Goal: Transaction & Acquisition: Purchase product/service

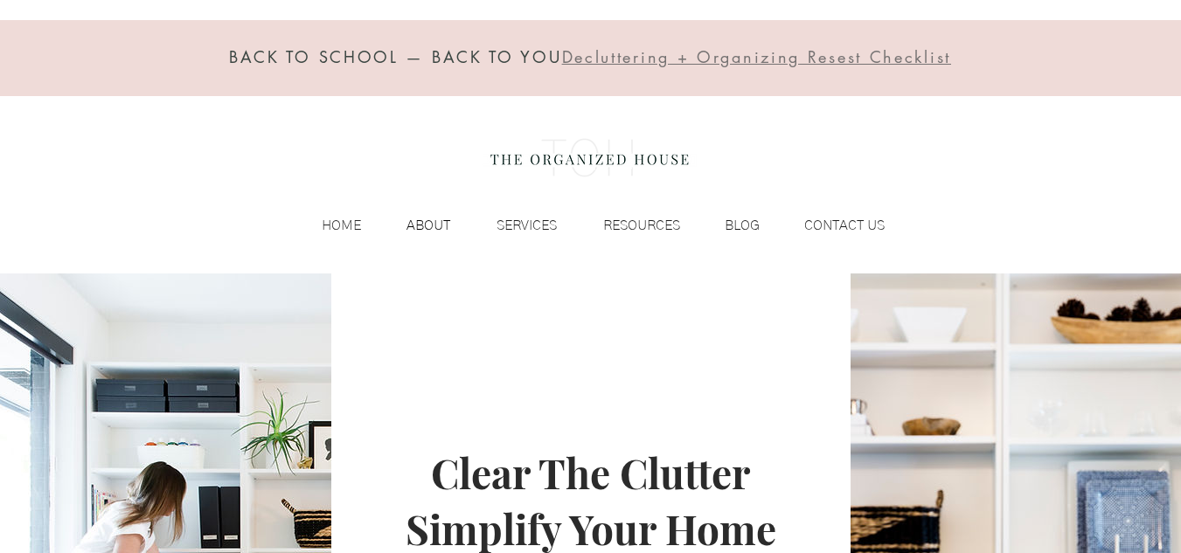
click at [422, 225] on p "ABOUT" at bounding box center [428, 225] width 61 height 26
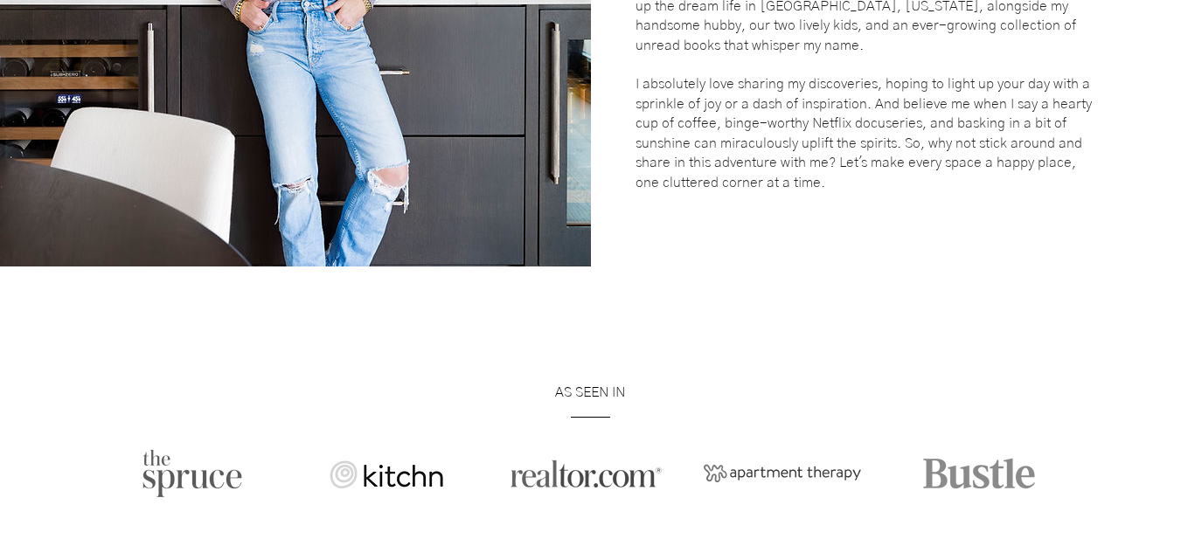
scroll to position [786, 0]
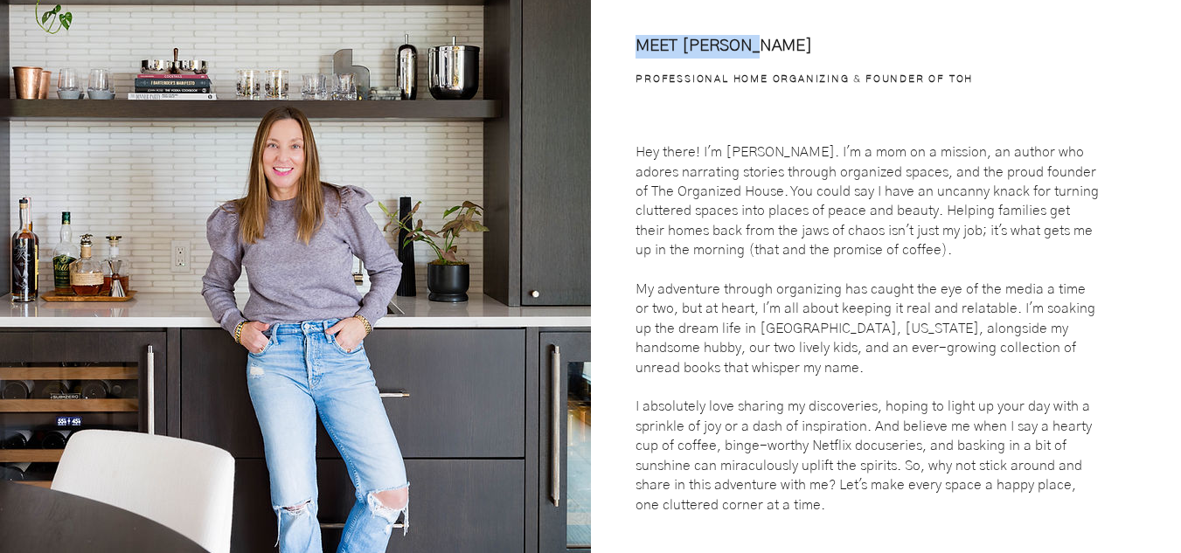
drag, startPoint x: 1178, startPoint y: 147, endPoint x: 1193, endPoint y: 37, distance: 111.1
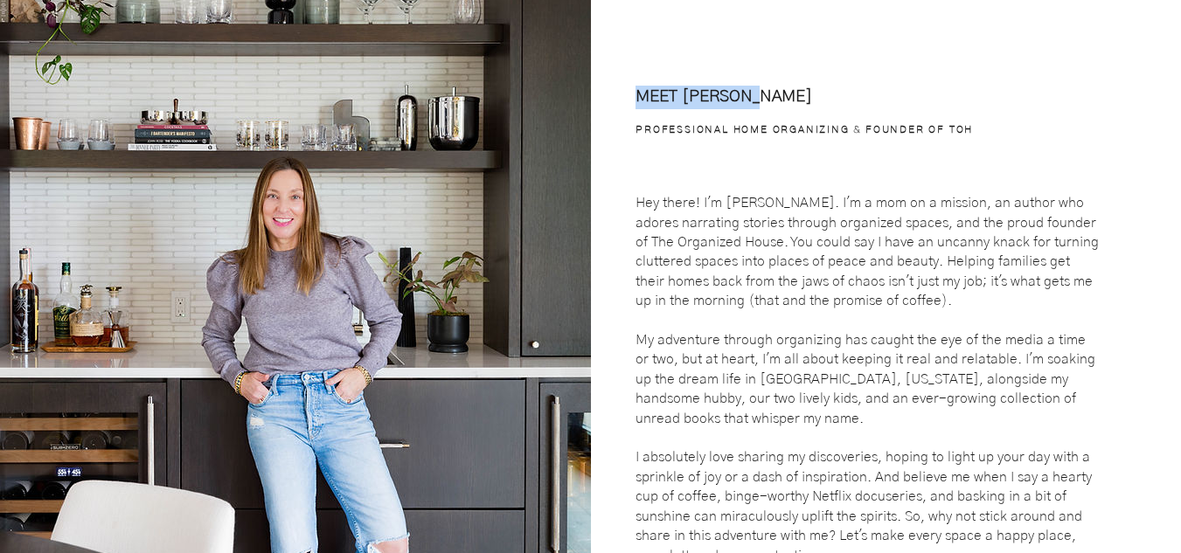
scroll to position [0, 0]
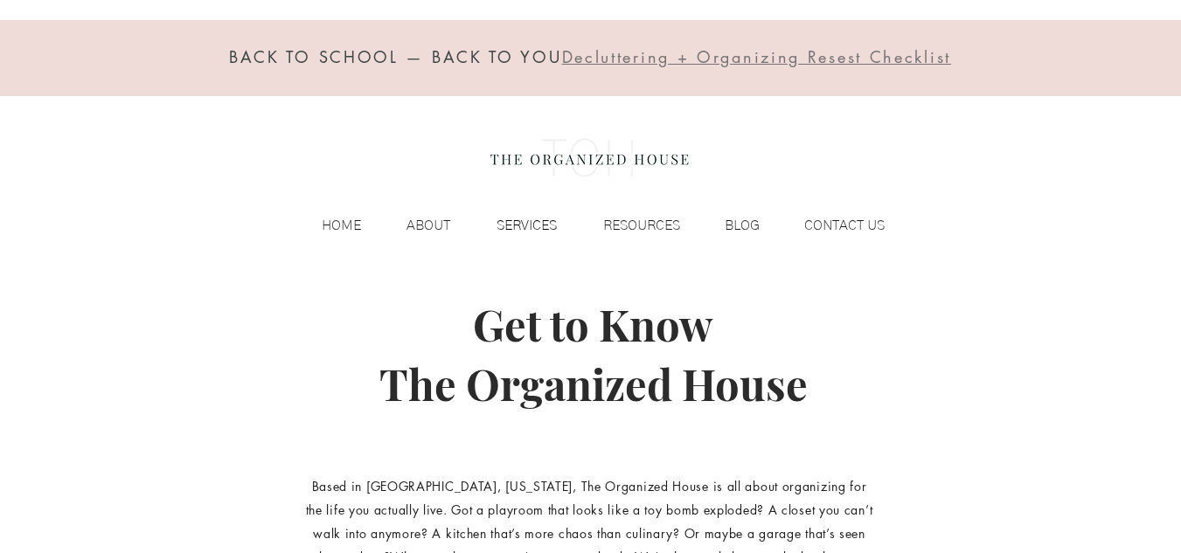
click at [516, 221] on p "SERVICES" at bounding box center [527, 225] width 78 height 26
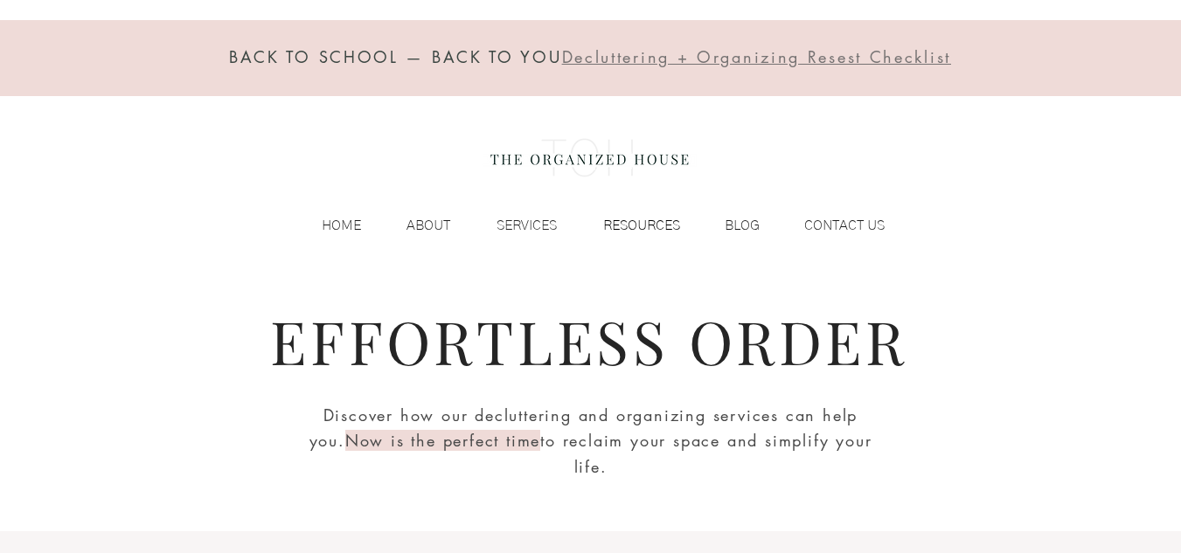
click at [635, 229] on p "RESOURCES" at bounding box center [641, 225] width 94 height 26
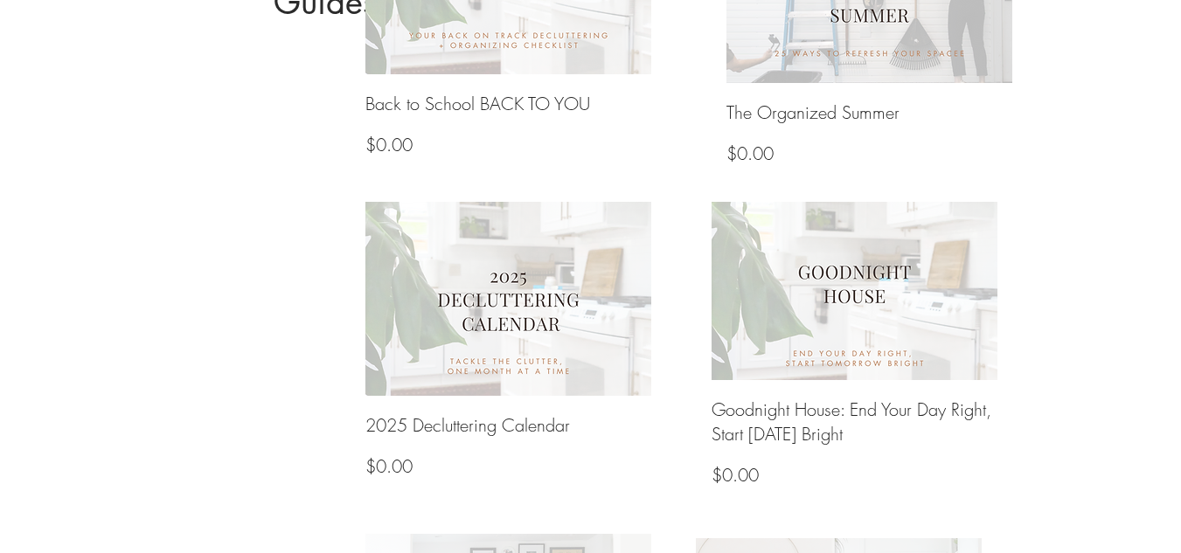
scroll to position [874, 0]
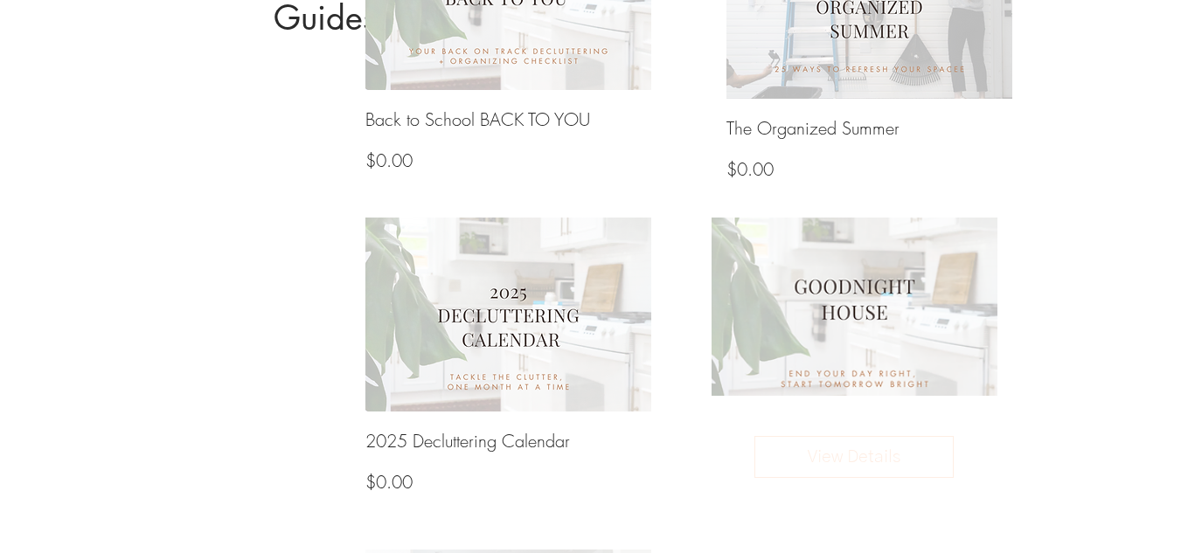
click at [814, 303] on img at bounding box center [854, 306] width 306 height 191
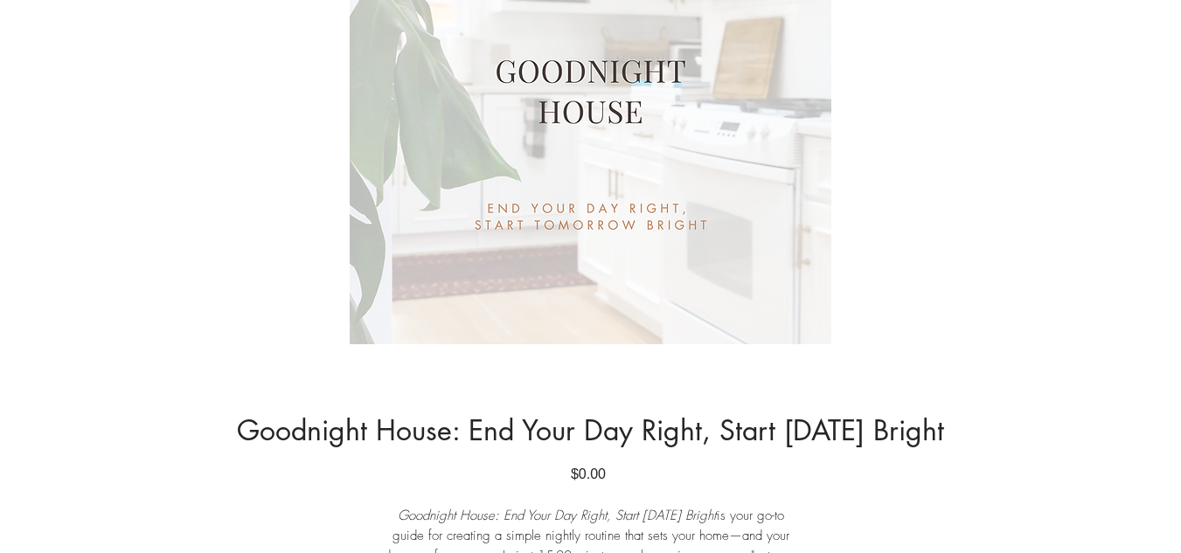
scroll to position [699, 0]
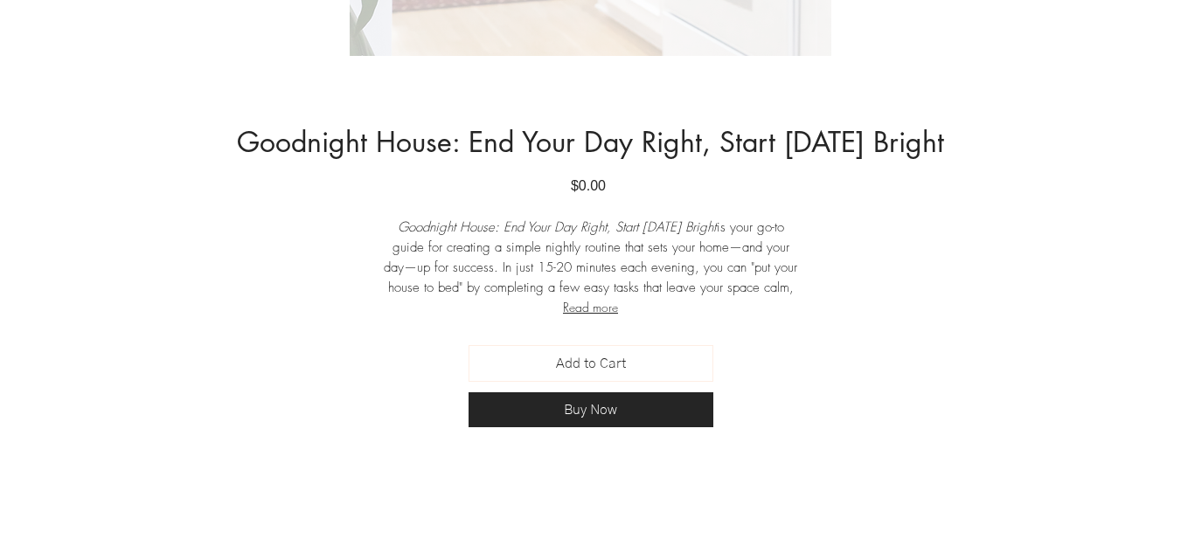
click at [603, 308] on button "Read more" at bounding box center [590, 307] width 419 height 19
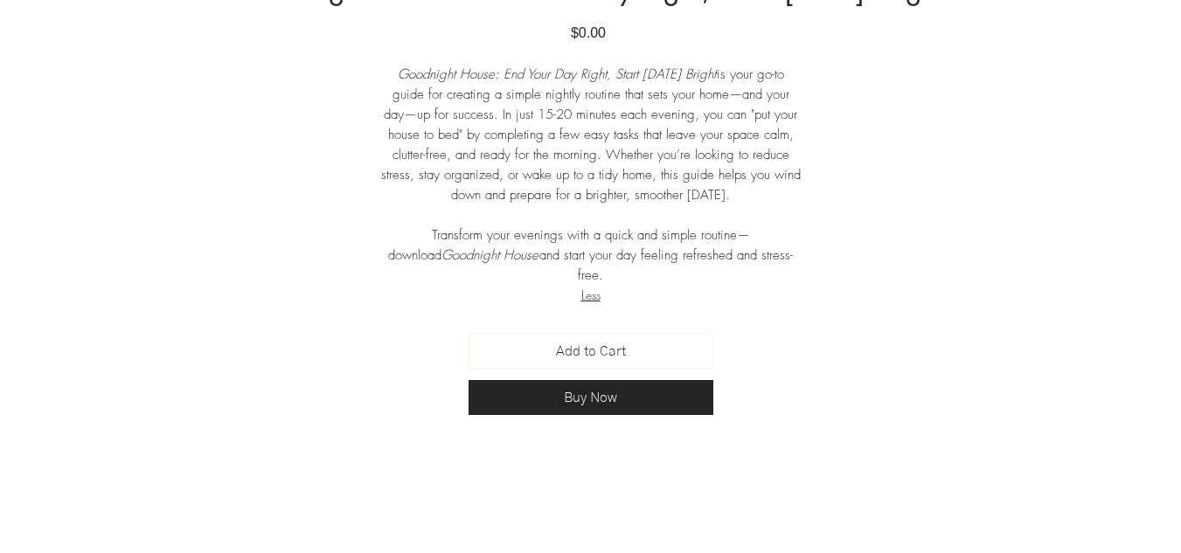
scroll to position [874, 0]
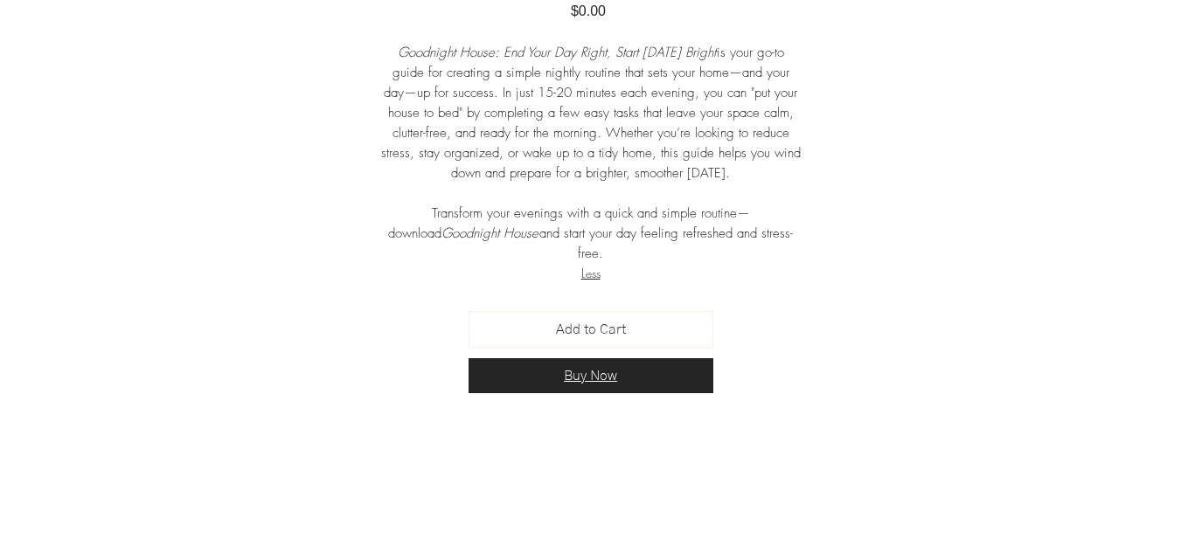
click at [598, 367] on span "Buy Now" at bounding box center [590, 375] width 53 height 17
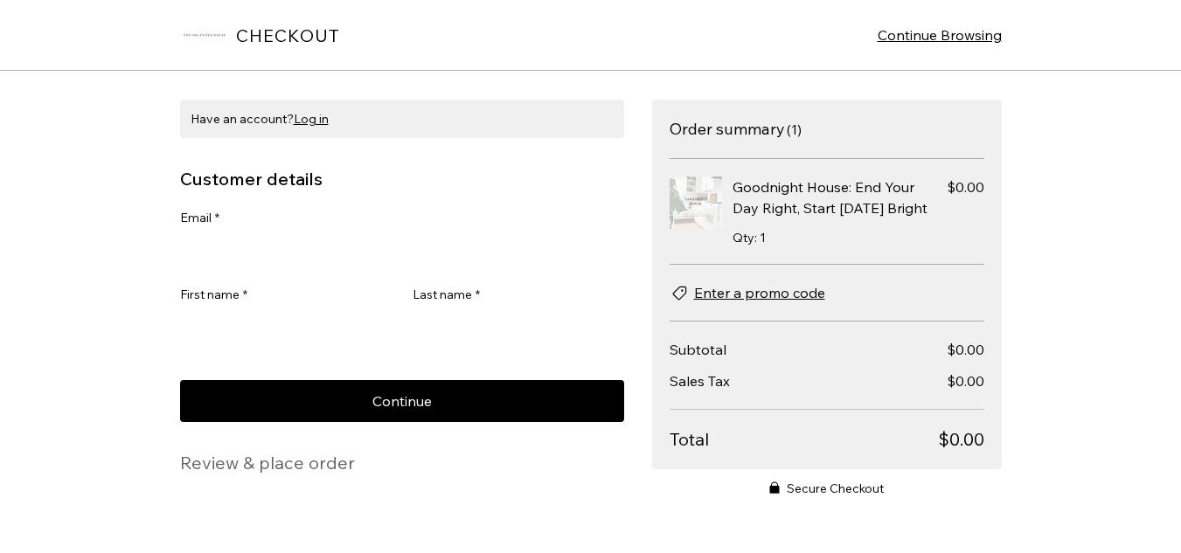
scroll to position [874, 0]
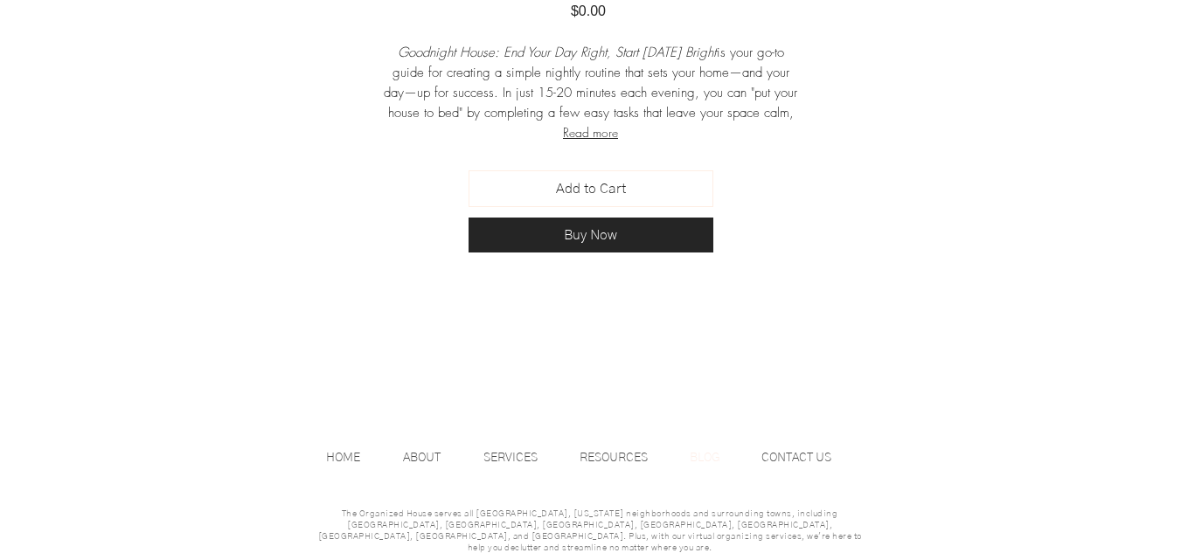
click at [710, 460] on p "BLOG" at bounding box center [705, 458] width 48 height 26
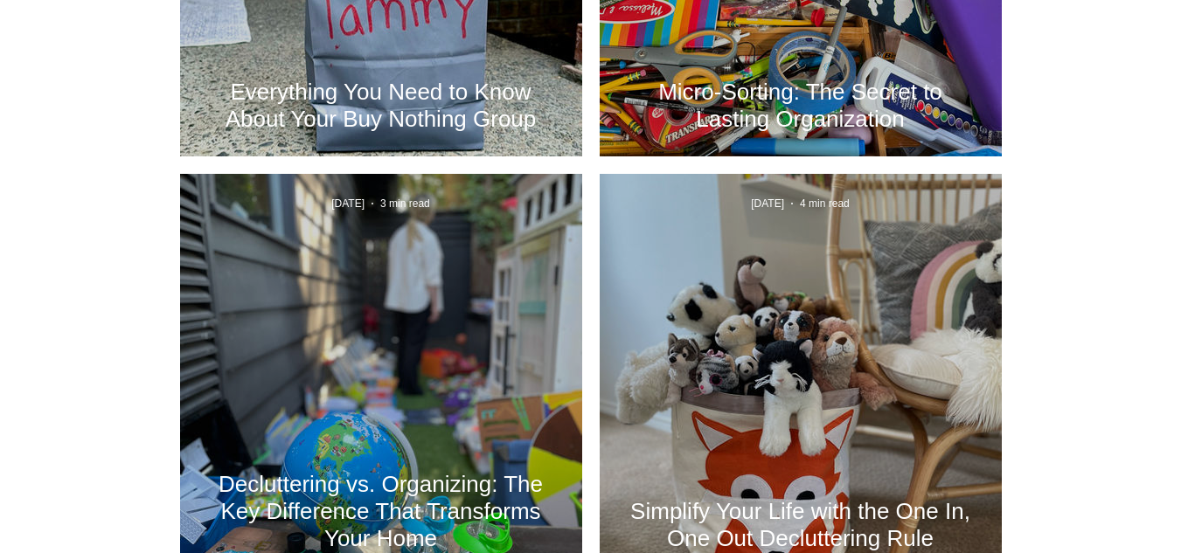
scroll to position [2272, 0]
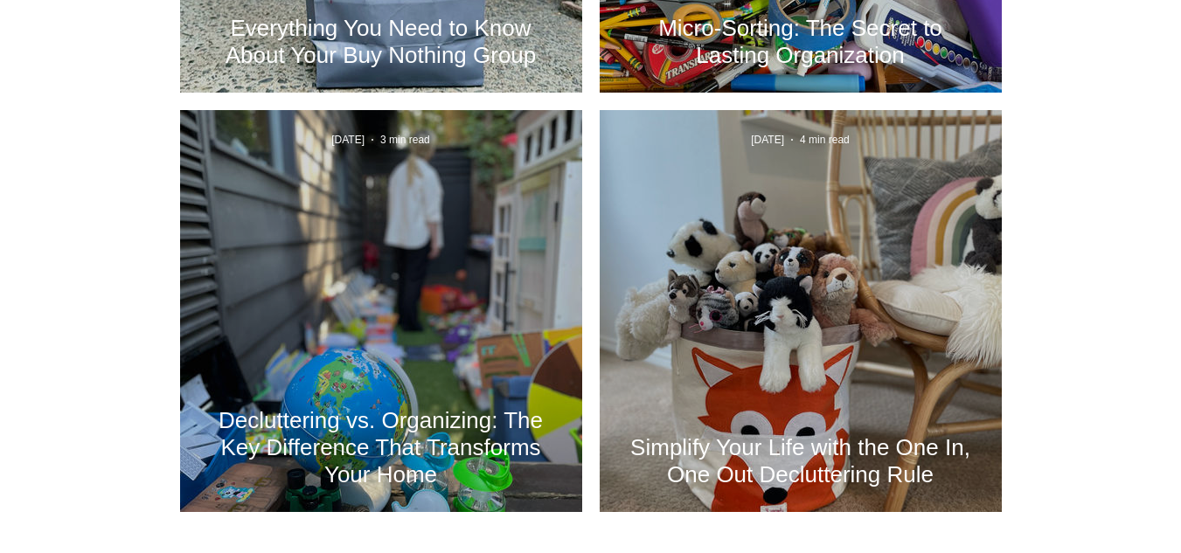
click at [413, 421] on h2 "Decluttering vs. Organizing: The Key Difference That Transforms Your Home" at bounding box center [381, 447] width 350 height 81
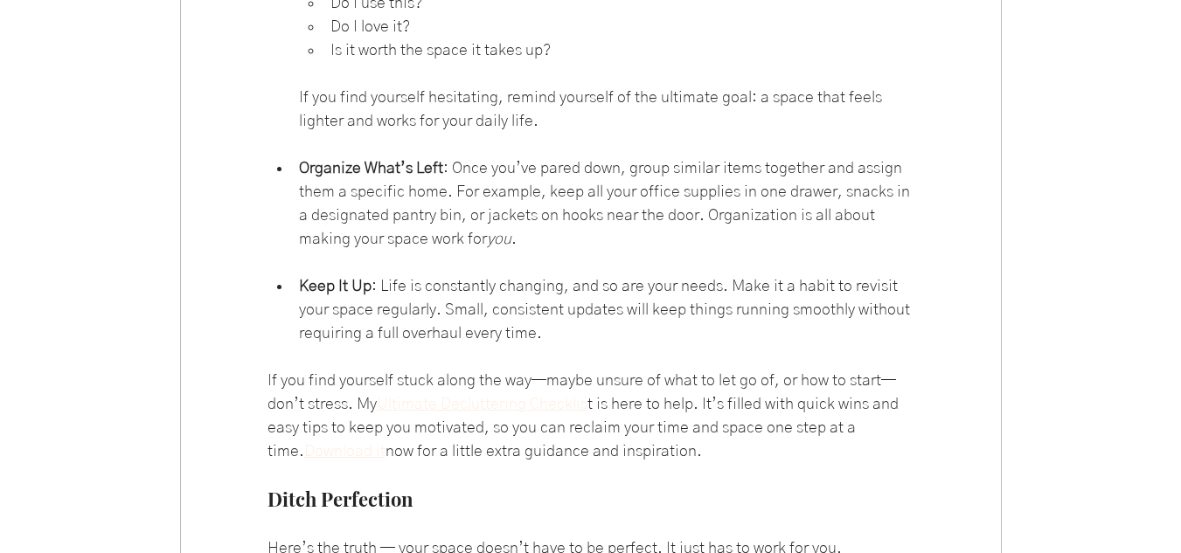
scroll to position [2359, 0]
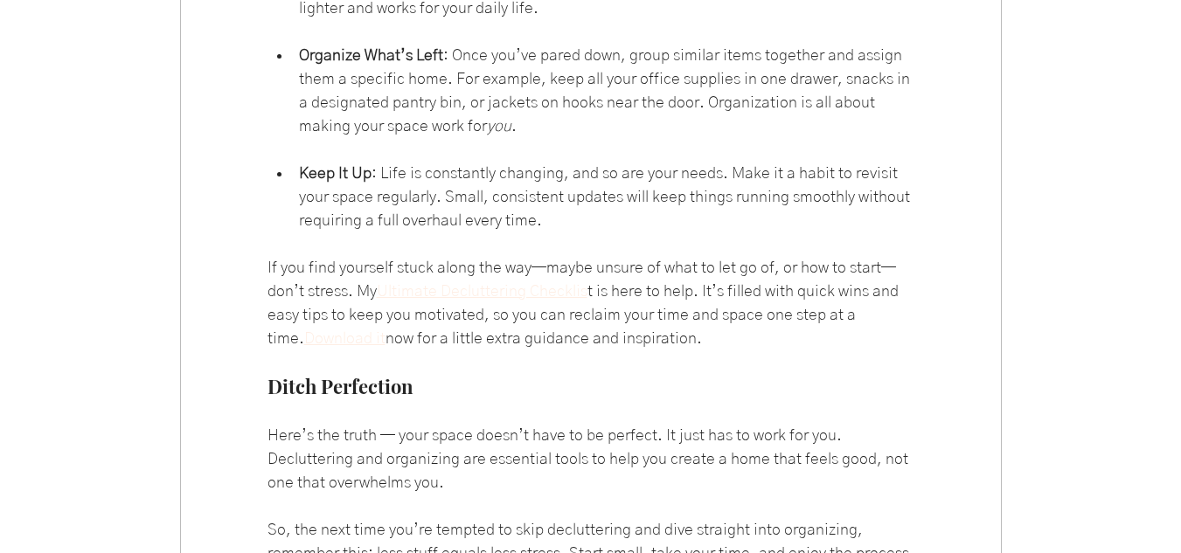
click at [505, 300] on span "Ultimate Decluttering Checklis" at bounding box center [482, 292] width 211 height 16
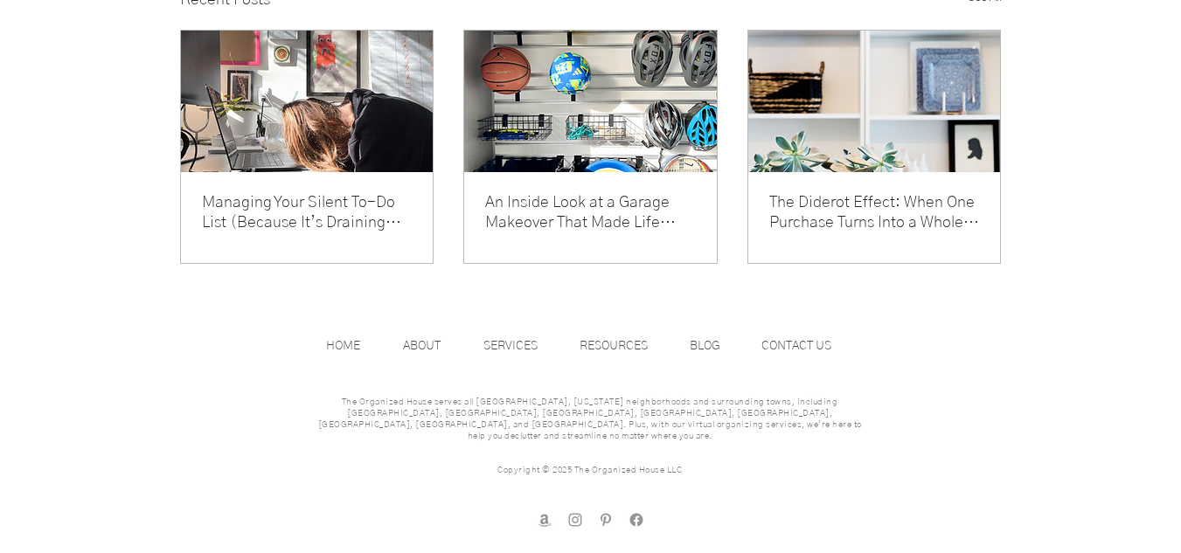
scroll to position [3168, 0]
click at [797, 359] on p "CONTACT US" at bounding box center [795, 346] width 87 height 26
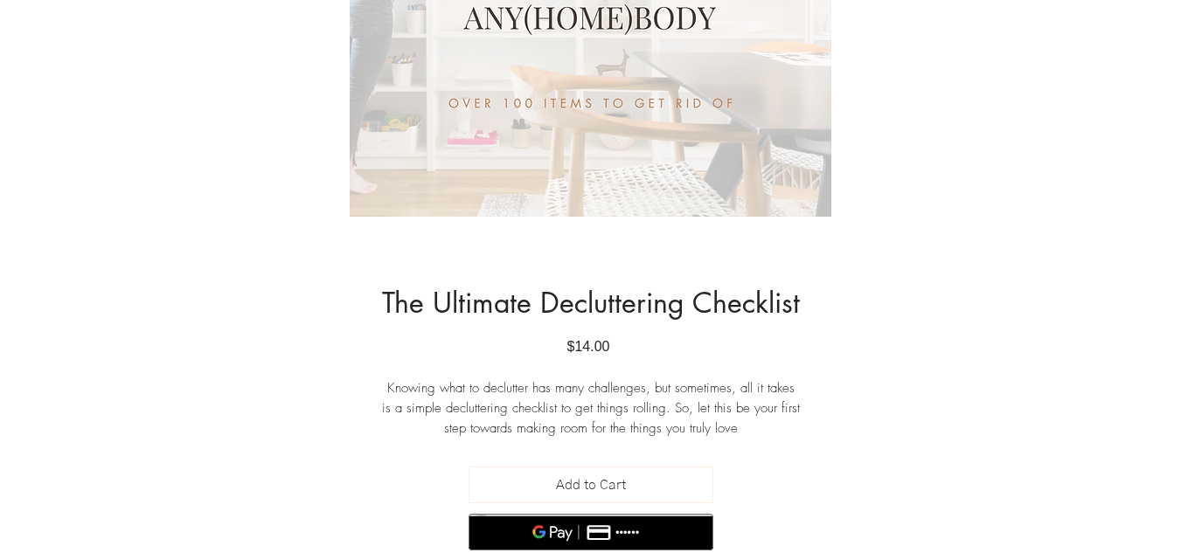
scroll to position [350, 0]
